Goal: Task Accomplishment & Management: Use online tool/utility

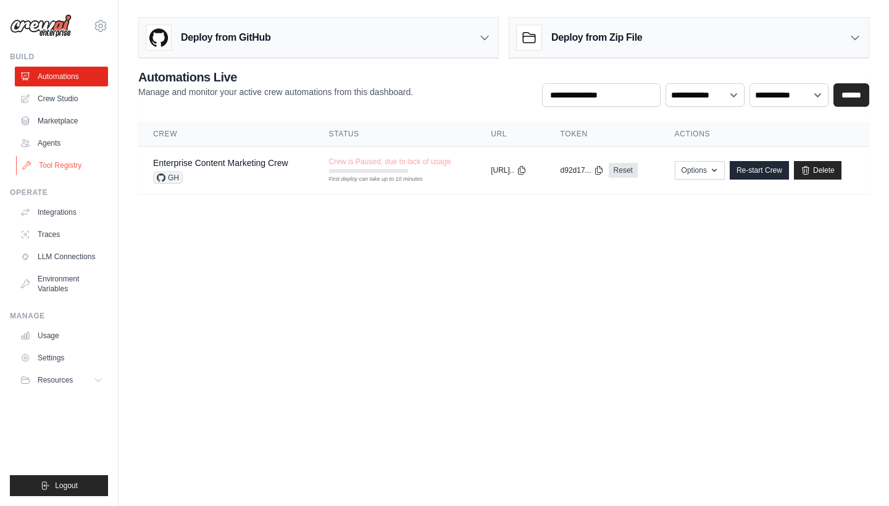
click at [57, 169] on link "Tool Registry" at bounding box center [62, 166] width 93 height 20
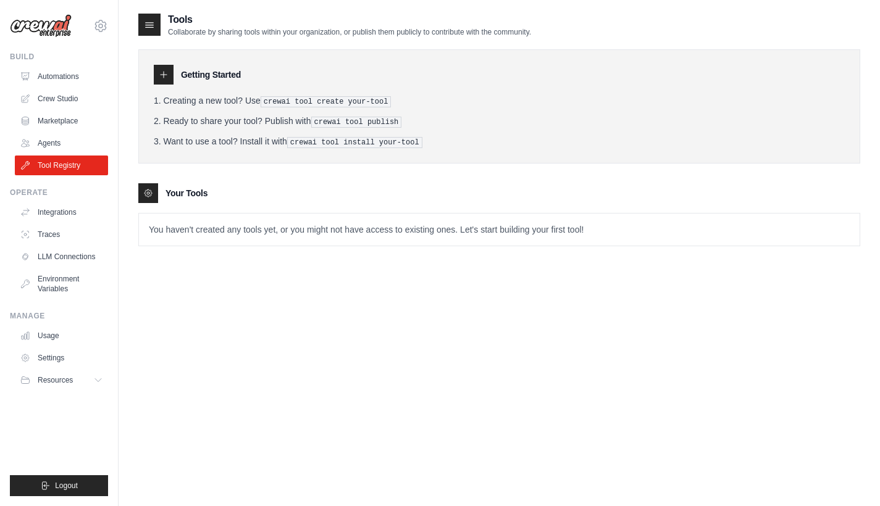
click at [227, 233] on p "You haven't created any tools yet, or you might not have access to existing one…" at bounding box center [499, 230] width 721 height 32
click at [61, 139] on link "Agents" at bounding box center [62, 143] width 93 height 20
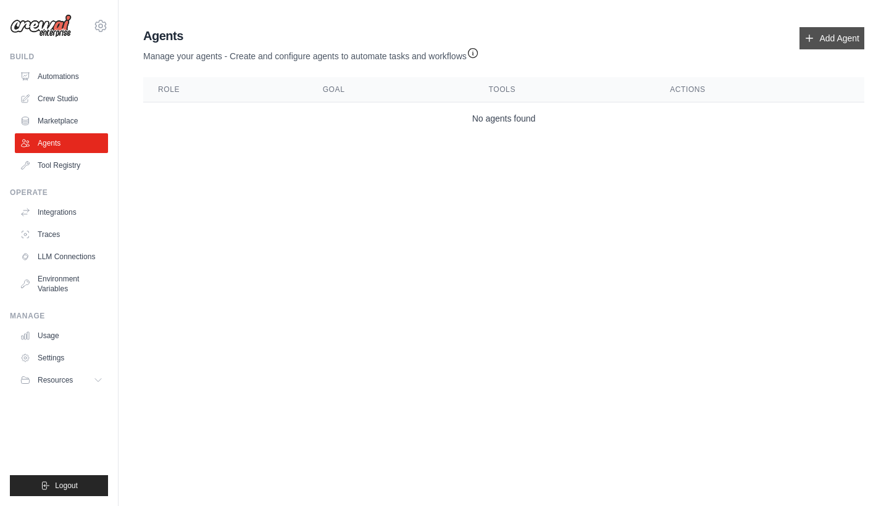
click at [825, 38] on link "Add Agent" at bounding box center [832, 38] width 65 height 22
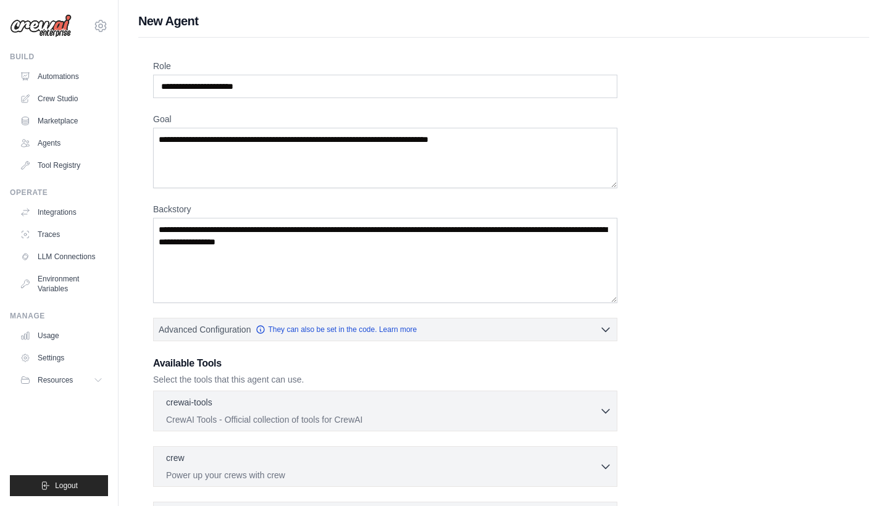
click at [814, 35] on div "New Agent Role Goal Backstory Advanced Configuration They can also be set in th…" at bounding box center [504, 331] width 771 height 638
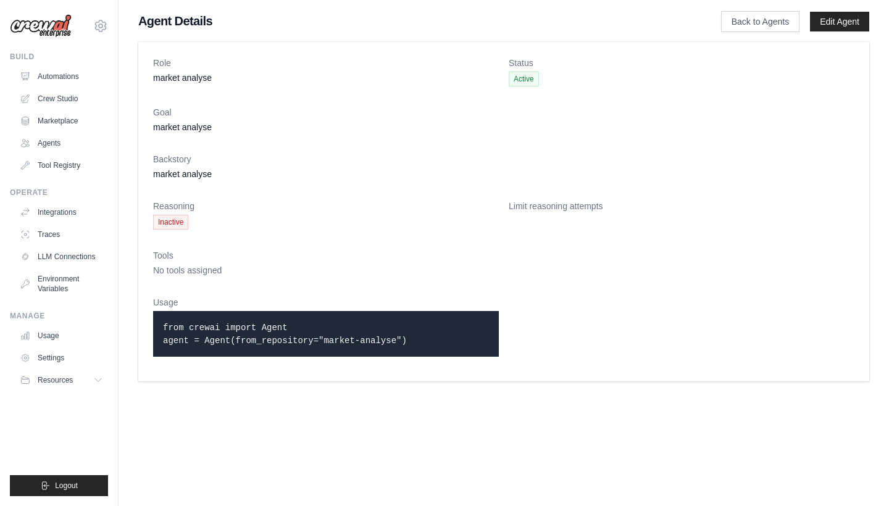
click at [522, 80] on span "Active" at bounding box center [524, 79] width 30 height 15
click at [747, 27] on link "Back to Agents" at bounding box center [760, 21] width 78 height 21
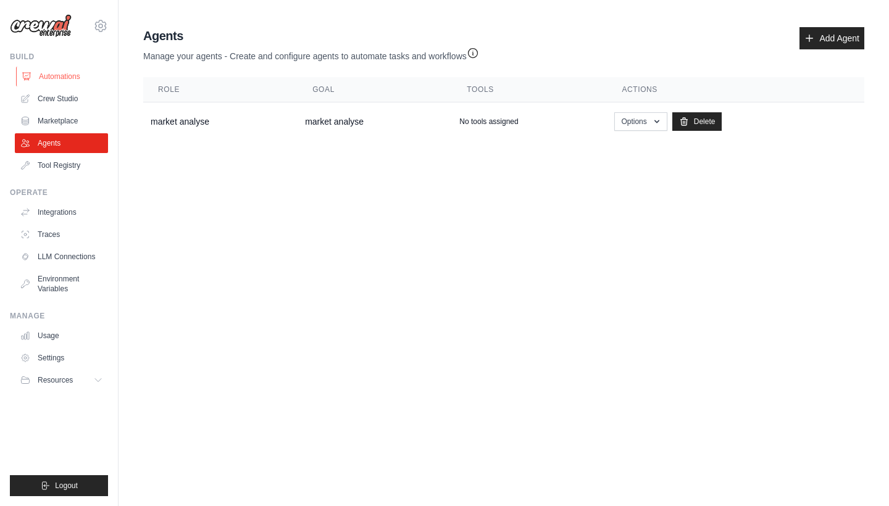
click at [57, 79] on link "Automations" at bounding box center [62, 77] width 93 height 20
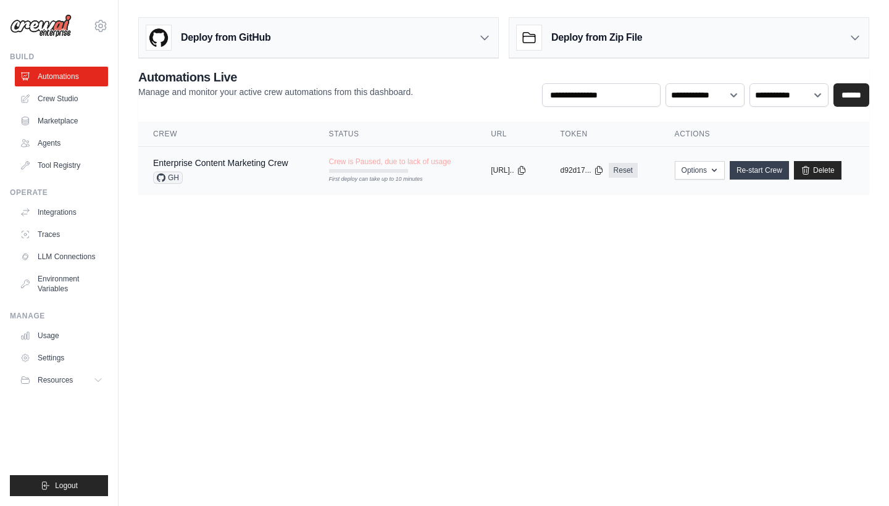
click at [761, 176] on link "Re-start Crew" at bounding box center [759, 170] width 59 height 19
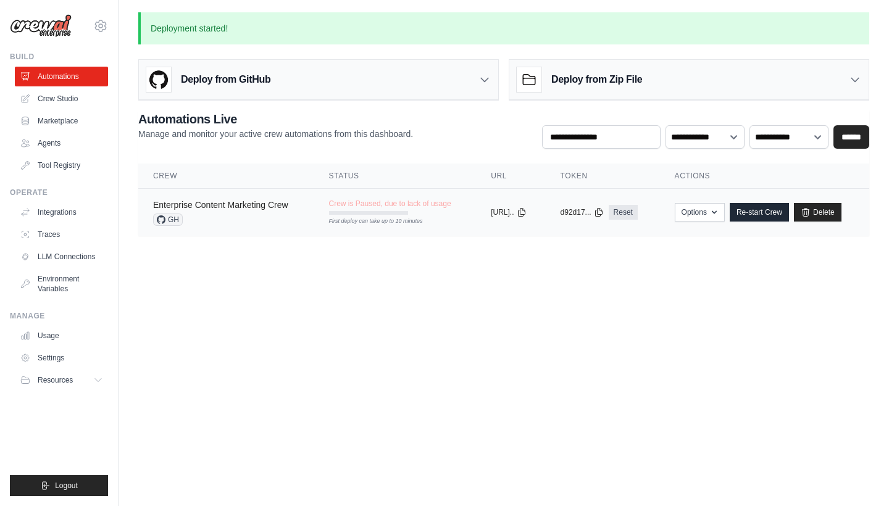
click at [254, 209] on link "Enterprise Content Marketing Crew" at bounding box center [220, 205] width 135 height 10
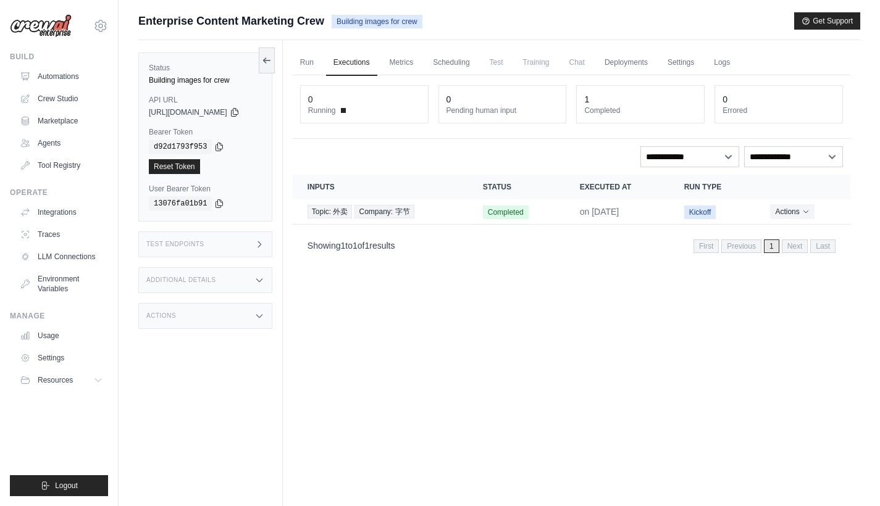
scroll to position [16, 0]
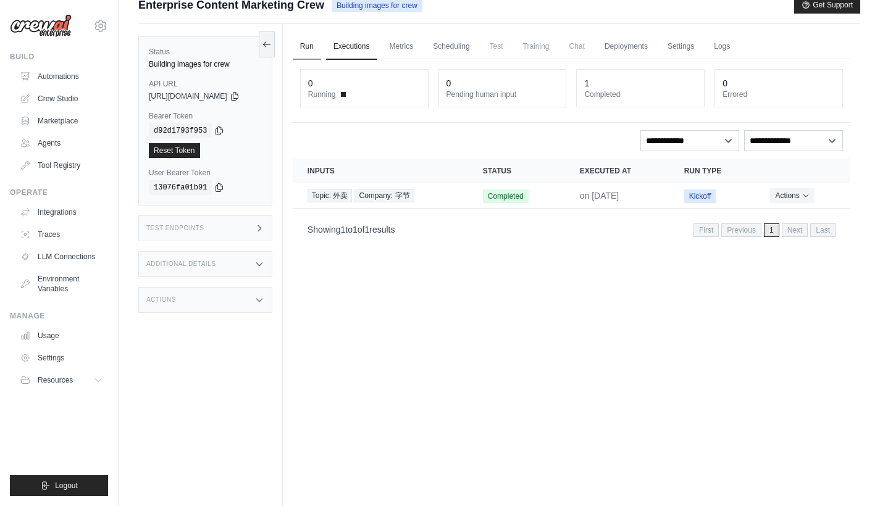
click at [312, 44] on link "Run" at bounding box center [307, 47] width 28 height 26
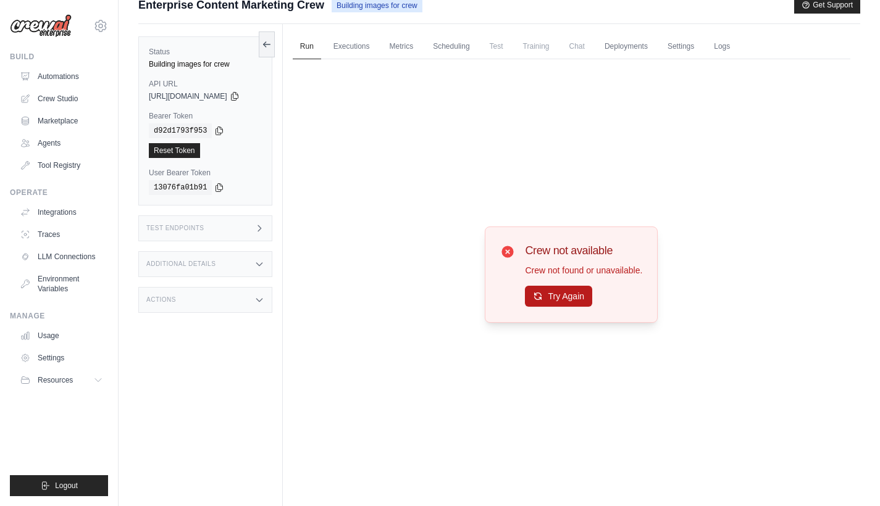
click at [572, 292] on button "Try Again" at bounding box center [558, 296] width 67 height 21
click at [572, 292] on button "Try Again" at bounding box center [558, 297] width 67 height 21
click at [373, 51] on link "Executions" at bounding box center [351, 47] width 51 height 26
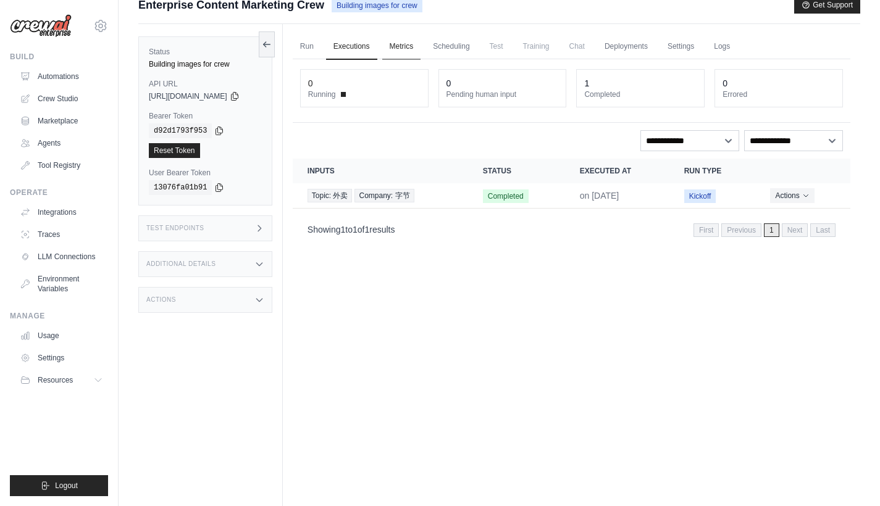
click at [398, 49] on link "Metrics" at bounding box center [401, 47] width 39 height 26
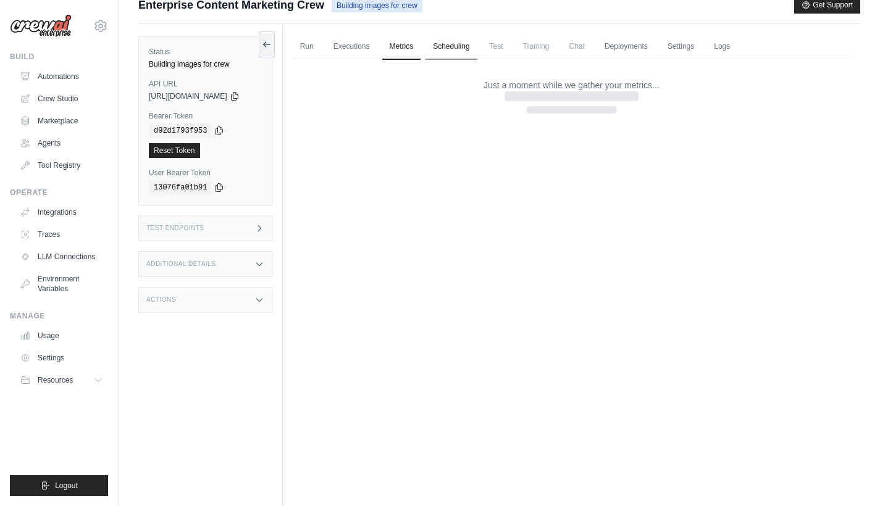
click at [453, 47] on link "Scheduling" at bounding box center [450, 47] width 51 height 26
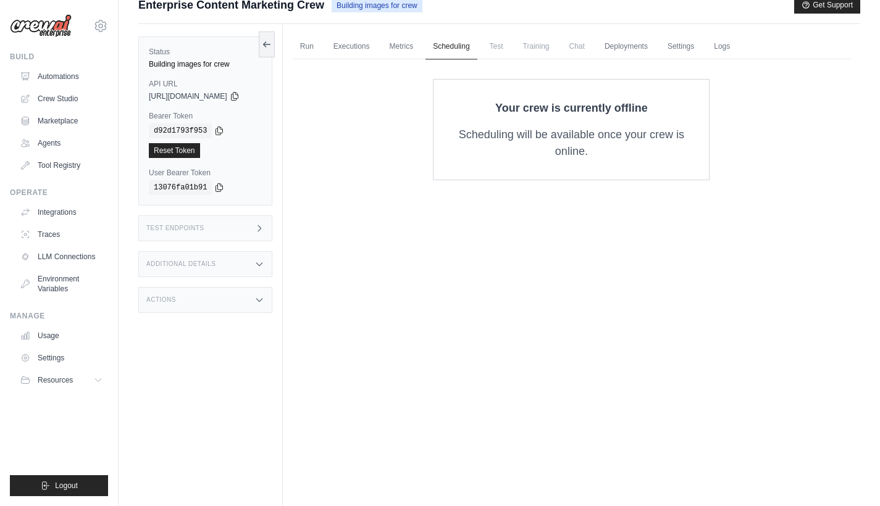
click at [477, 46] on link "Scheduling" at bounding box center [450, 47] width 51 height 26
click at [503, 46] on span "Test" at bounding box center [496, 46] width 28 height 25
click at [542, 46] on span "Training" at bounding box center [536, 46] width 41 height 25
click at [557, 46] on span "Training" at bounding box center [536, 46] width 41 height 25
click at [553, 44] on span "Training" at bounding box center [536, 46] width 41 height 25
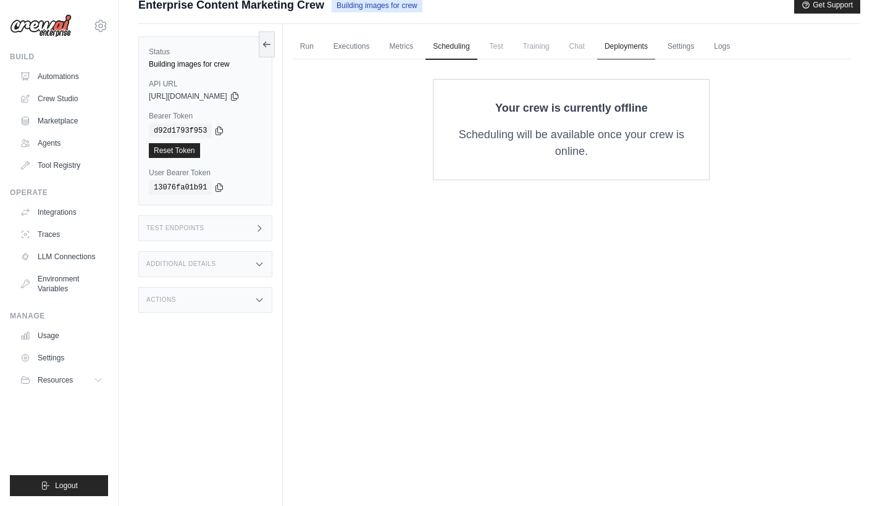
click at [631, 46] on link "Deployments" at bounding box center [626, 47] width 58 height 26
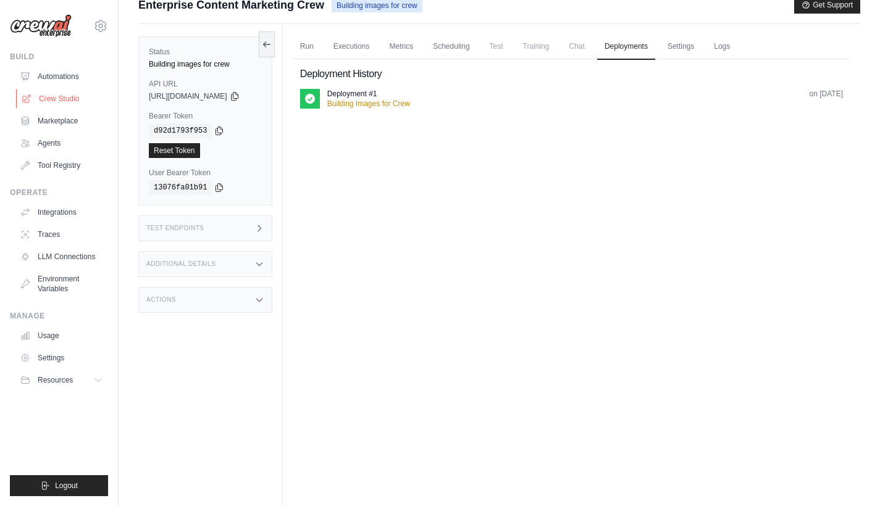
click at [65, 94] on link "Crew Studio" at bounding box center [62, 99] width 93 height 20
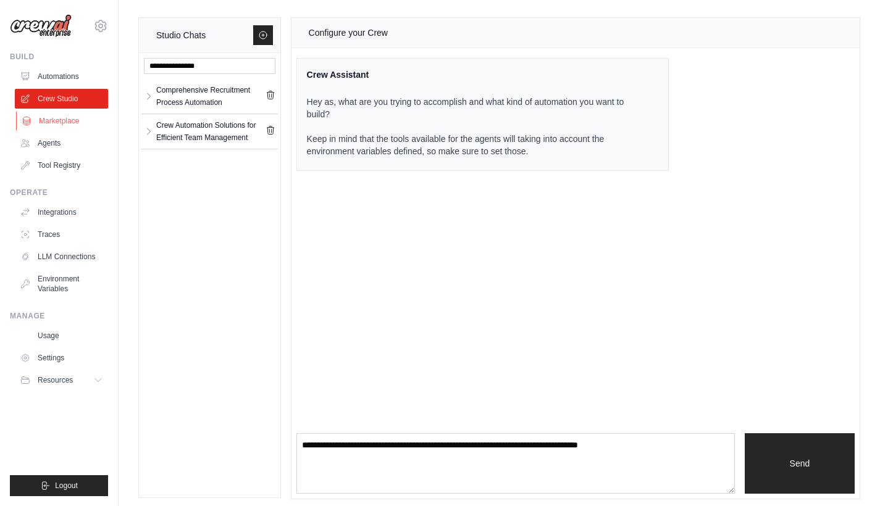
click at [57, 123] on link "Marketplace" at bounding box center [62, 121] width 93 height 20
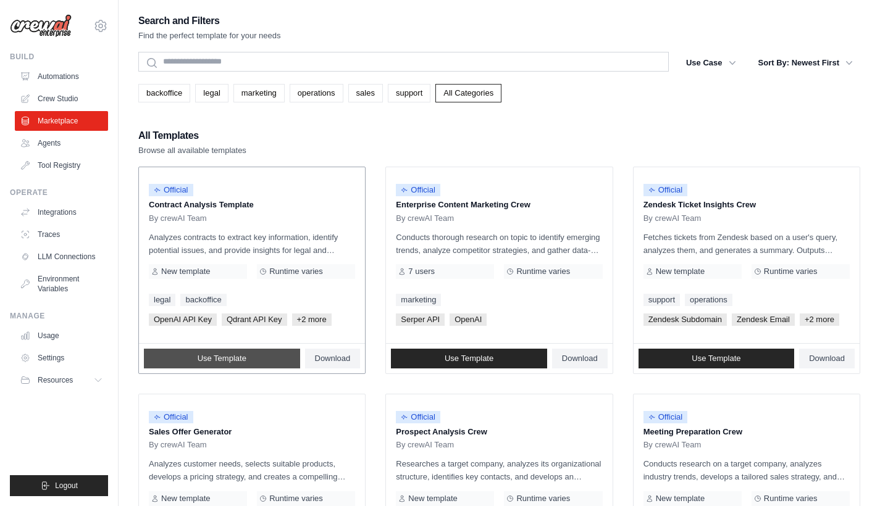
click at [245, 362] on span "Use Template" at bounding box center [222, 359] width 49 height 10
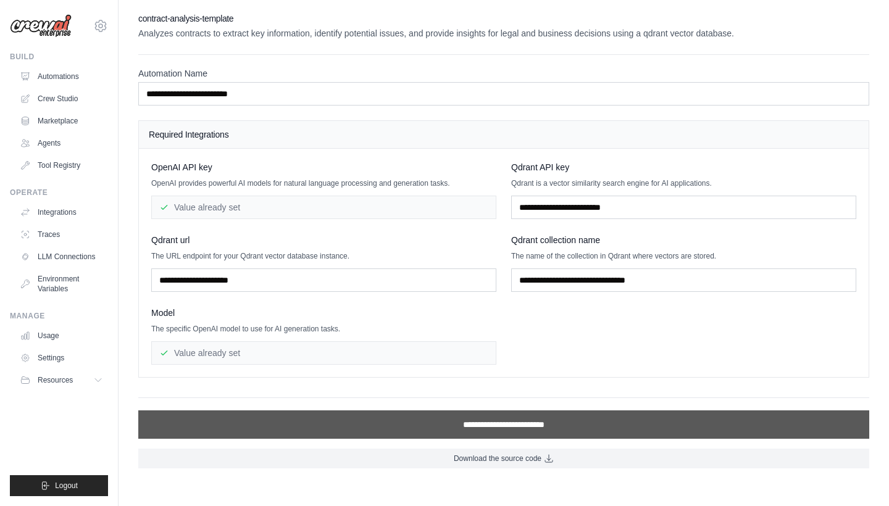
click at [296, 425] on input "**********" at bounding box center [503, 425] width 731 height 28
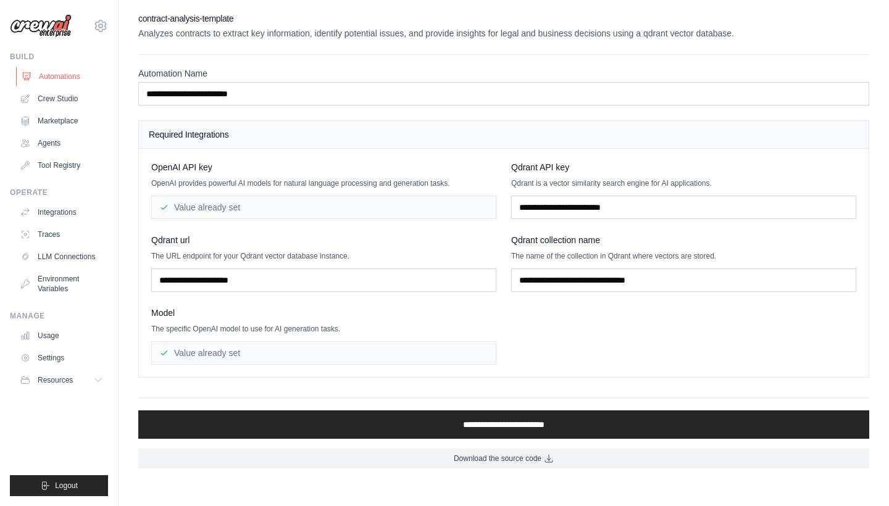
click at [57, 73] on link "Automations" at bounding box center [62, 77] width 93 height 20
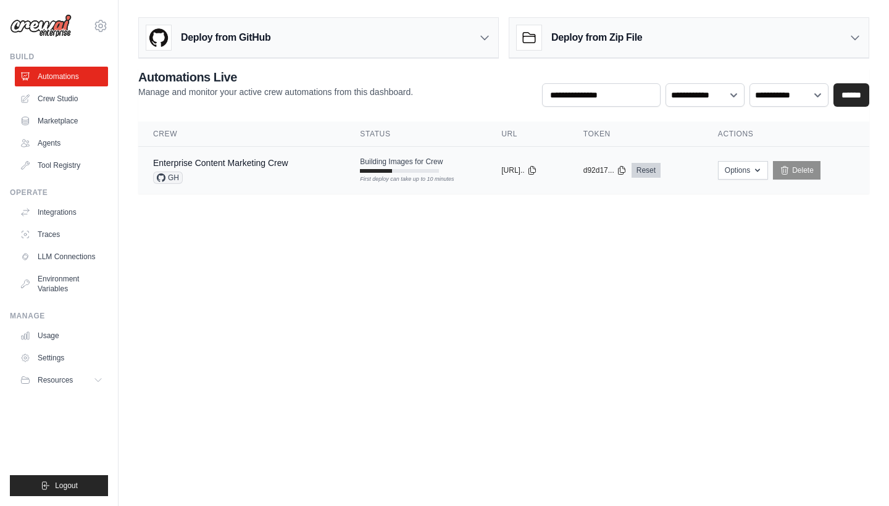
click at [657, 169] on link "Reset" at bounding box center [646, 170] width 29 height 15
click at [627, 170] on icon at bounding box center [622, 170] width 10 height 10
click at [60, 216] on link "Integrations" at bounding box center [62, 213] width 93 height 20
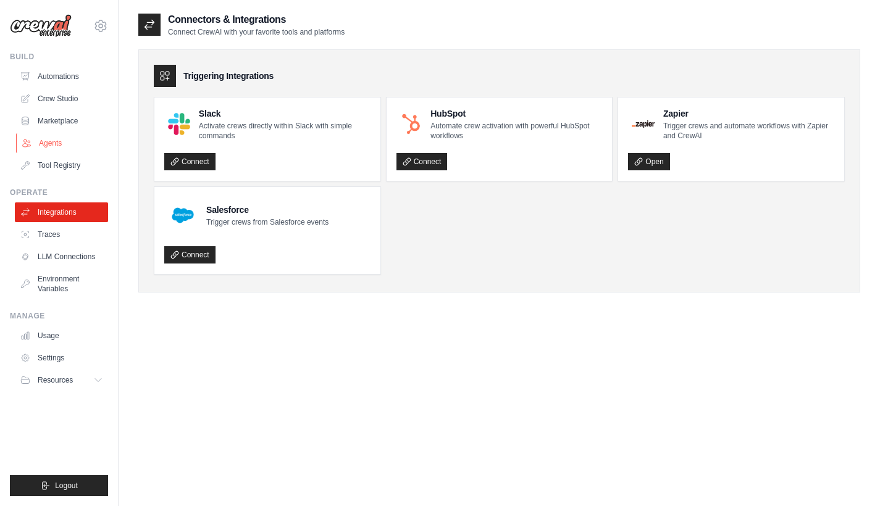
click at [62, 148] on link "Agents" at bounding box center [62, 143] width 93 height 20
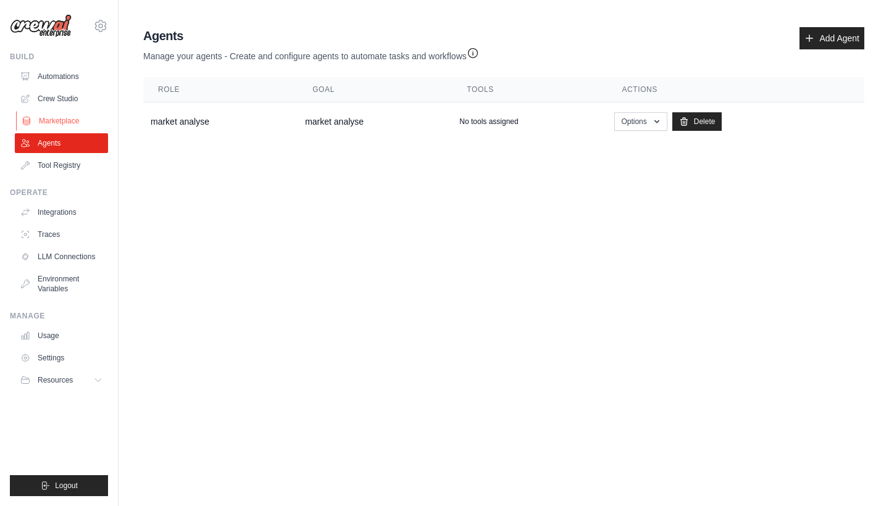
click at [51, 116] on link "Marketplace" at bounding box center [62, 121] width 93 height 20
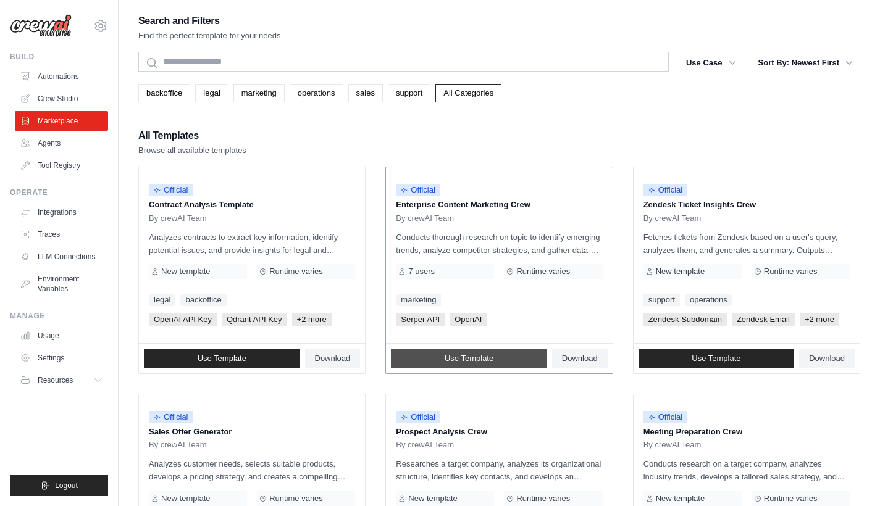
click at [426, 350] on link "Use Template" at bounding box center [469, 359] width 156 height 20
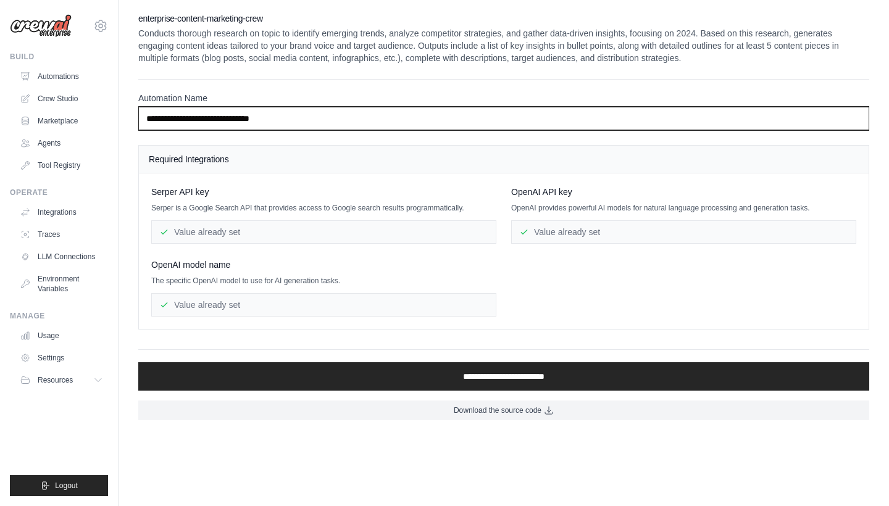
click at [291, 127] on input "**********" at bounding box center [503, 118] width 731 height 23
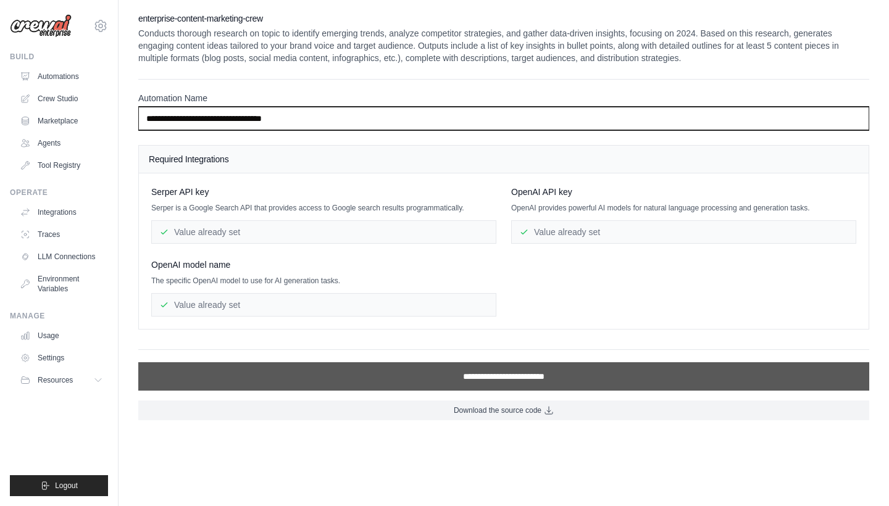
type input "**********"
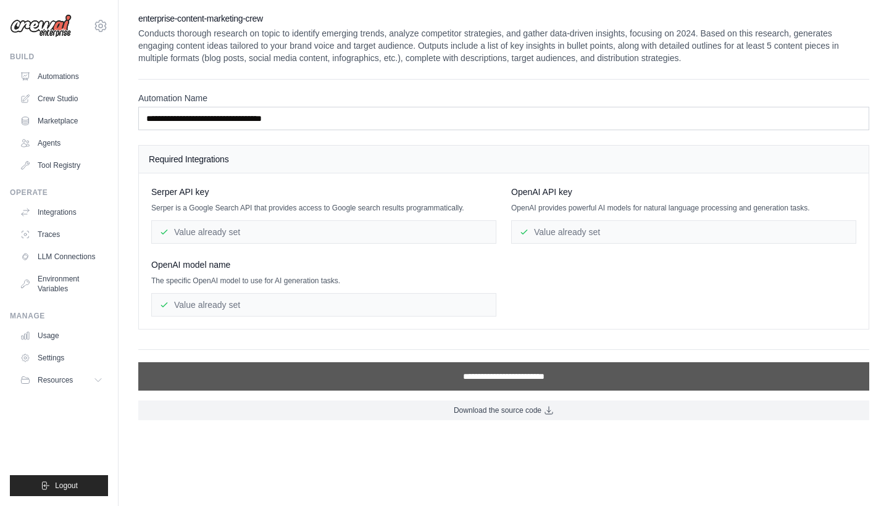
click at [386, 378] on input "**********" at bounding box center [503, 376] width 731 height 28
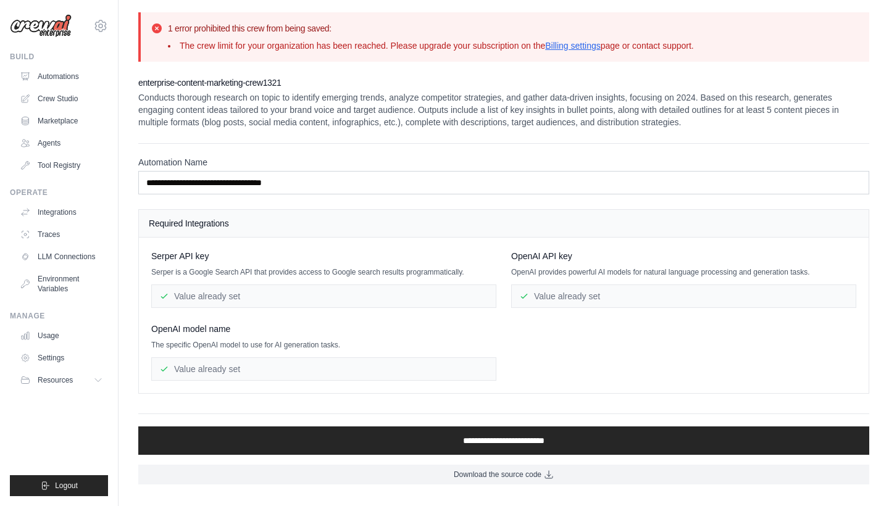
click at [254, 128] on p "Conducts thorough research on topic to identify emerging trends, analyze compet…" at bounding box center [503, 109] width 731 height 37
click at [261, 108] on p "Conducts thorough research on topic to identify emerging trends, analyze compet…" at bounding box center [503, 109] width 731 height 37
